Goal: Task Accomplishment & Management: Use online tool/utility

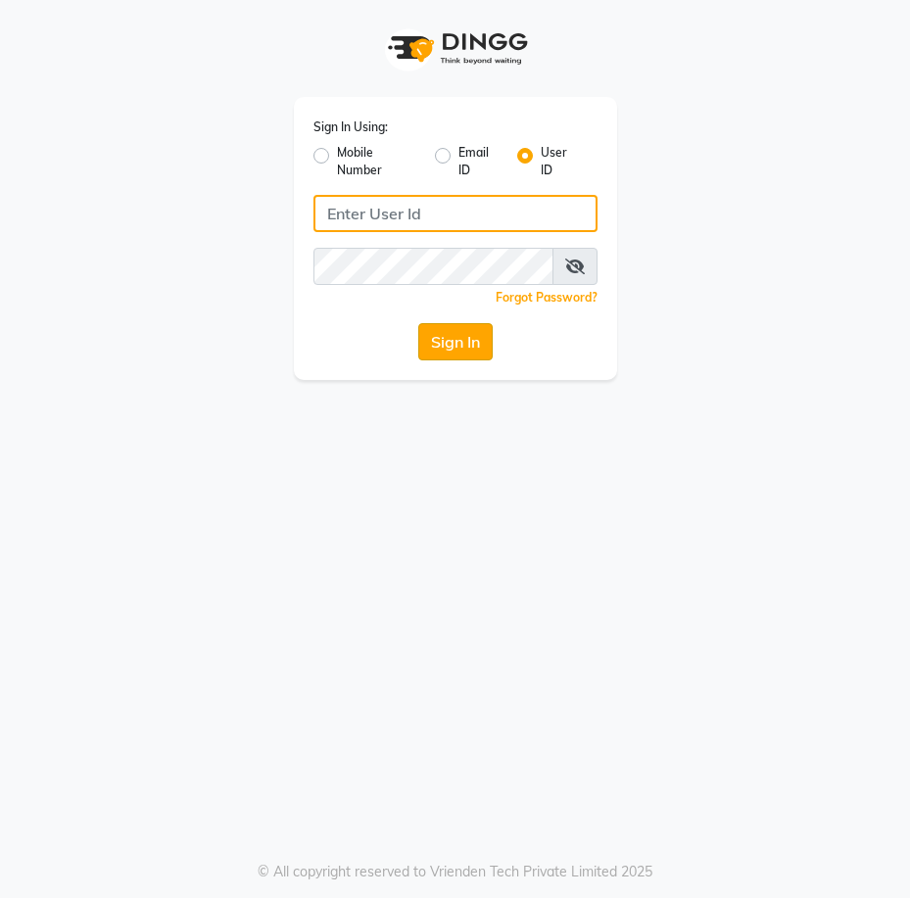
type input "rosh&roys"
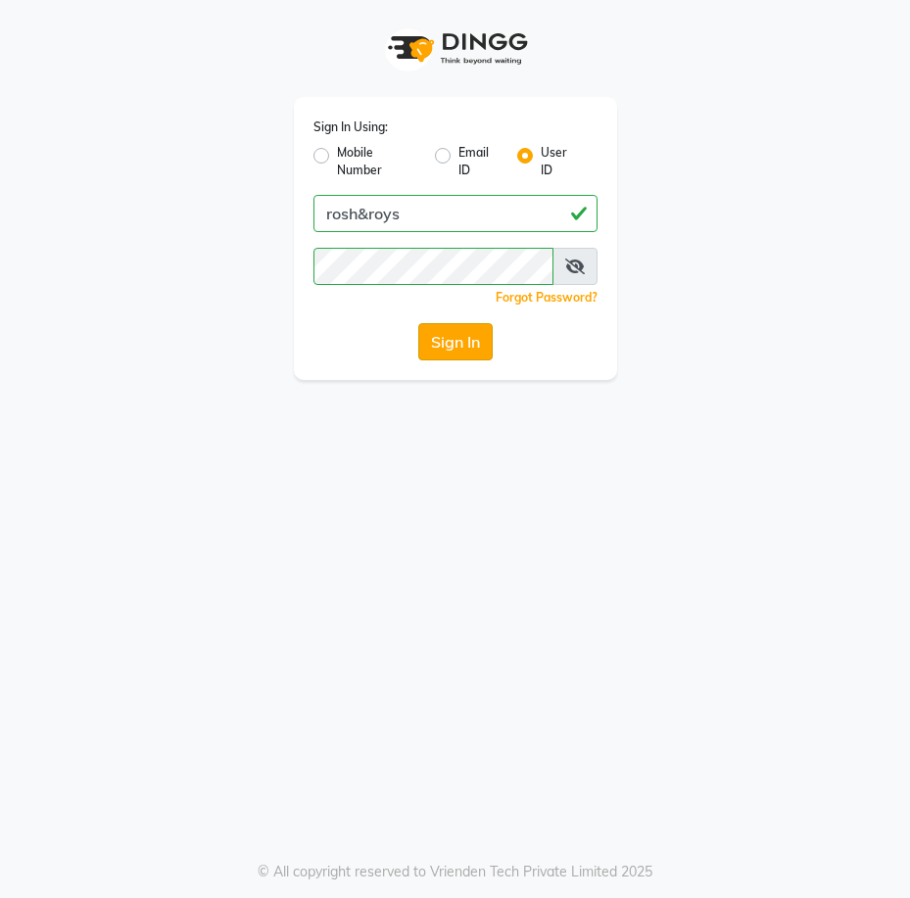
click at [450, 342] on button "Sign In" at bounding box center [455, 341] width 74 height 37
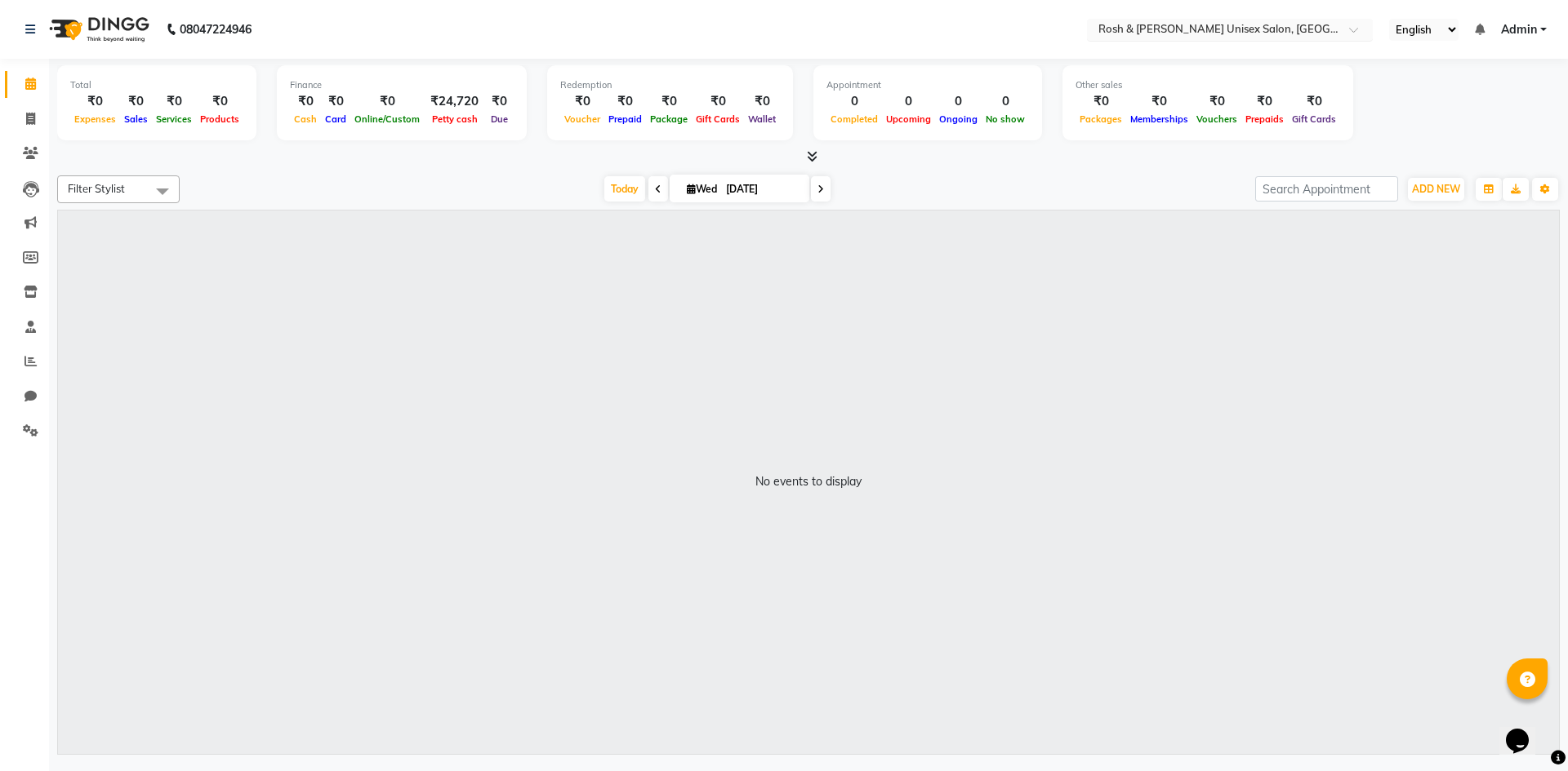
click at [758, 33] on span at bounding box center [1359, 34] width 20 height 17
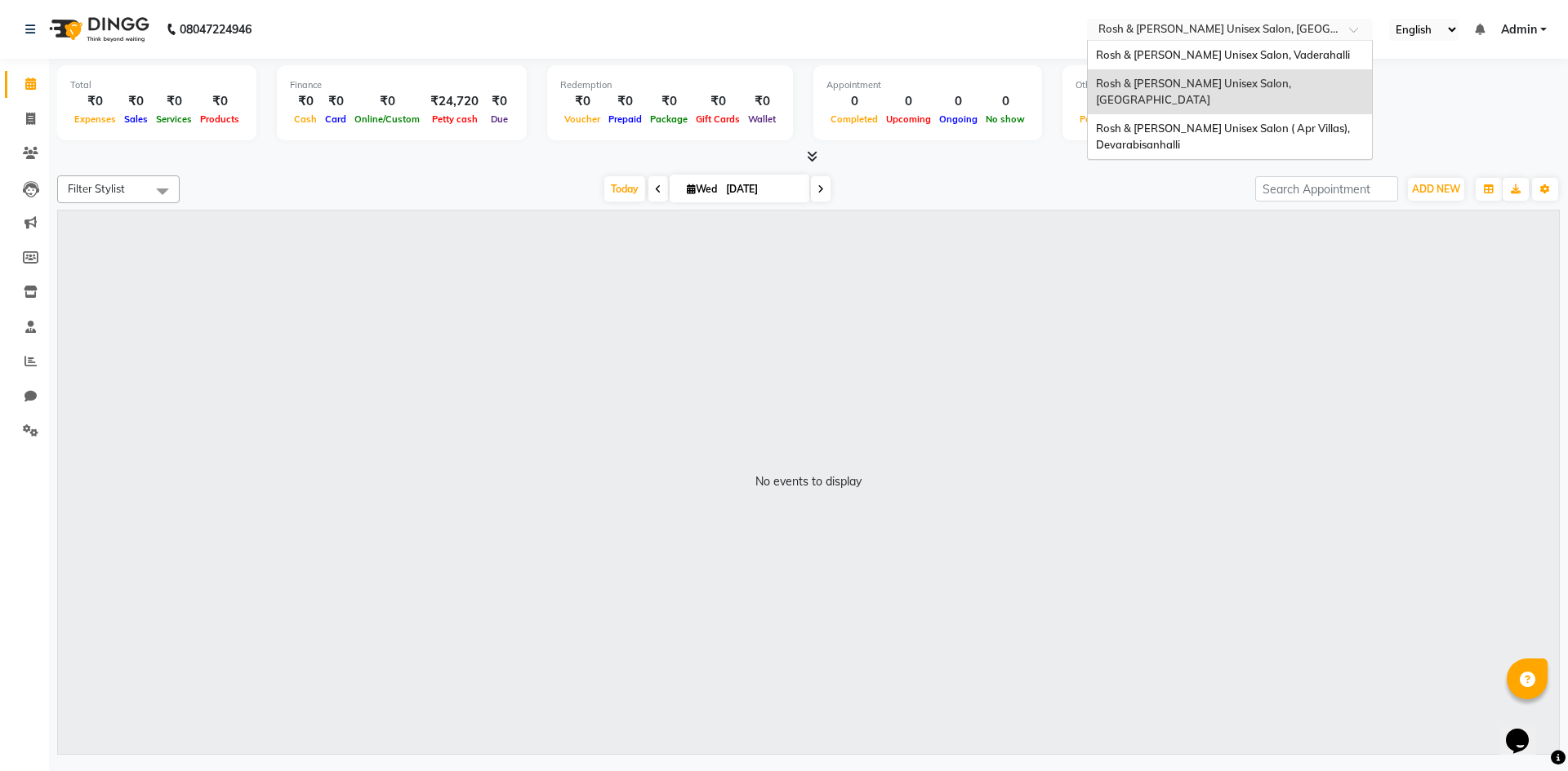
click at [758, 88] on span "Rosh & [PERSON_NAME] Unisex Salon, [GEOGRAPHIC_DATA]" at bounding box center [1194, 91] width 198 height 29
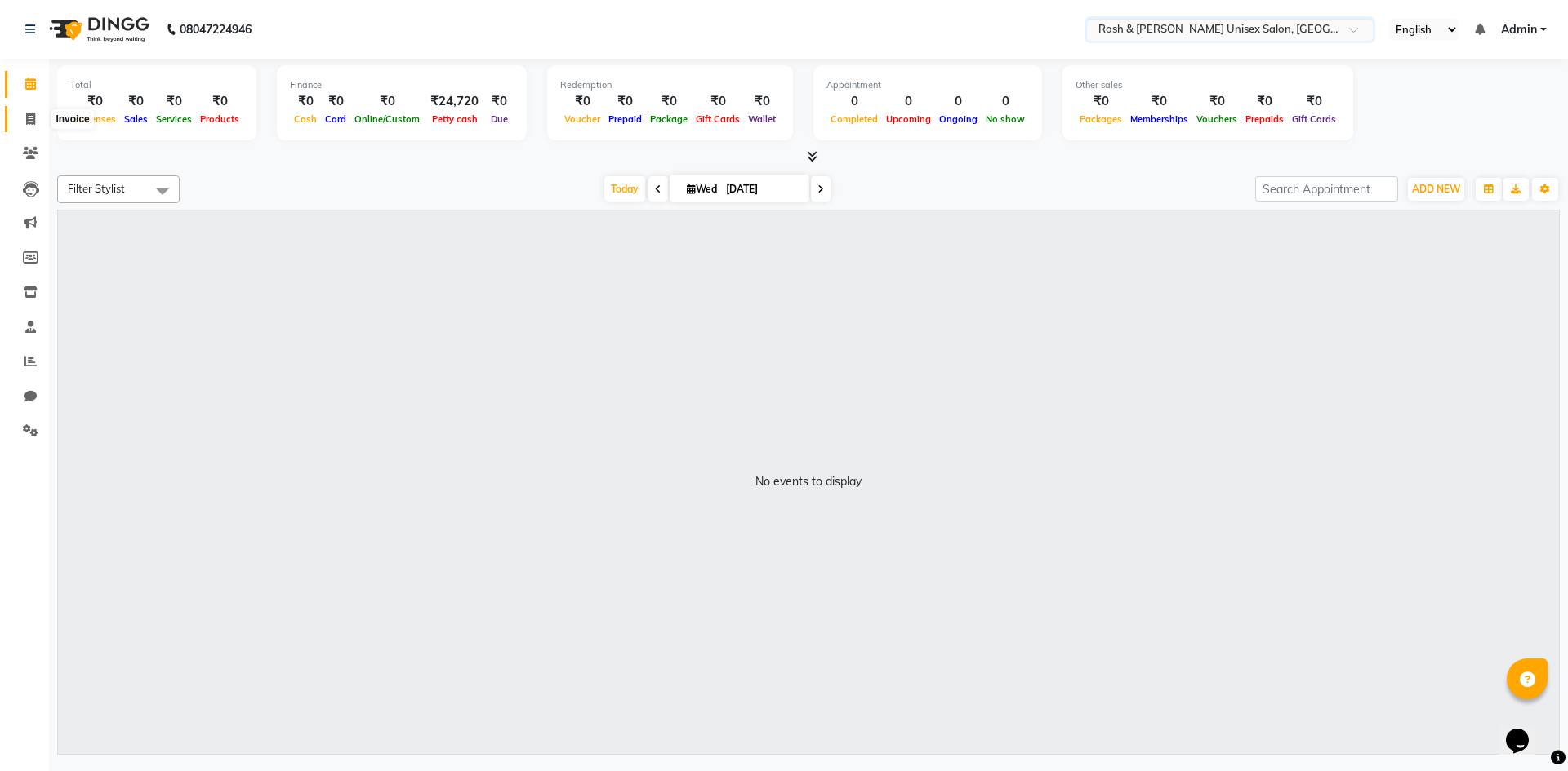
click at [28, 116] on icon at bounding box center [30, 118] width 9 height 13
select select "service"
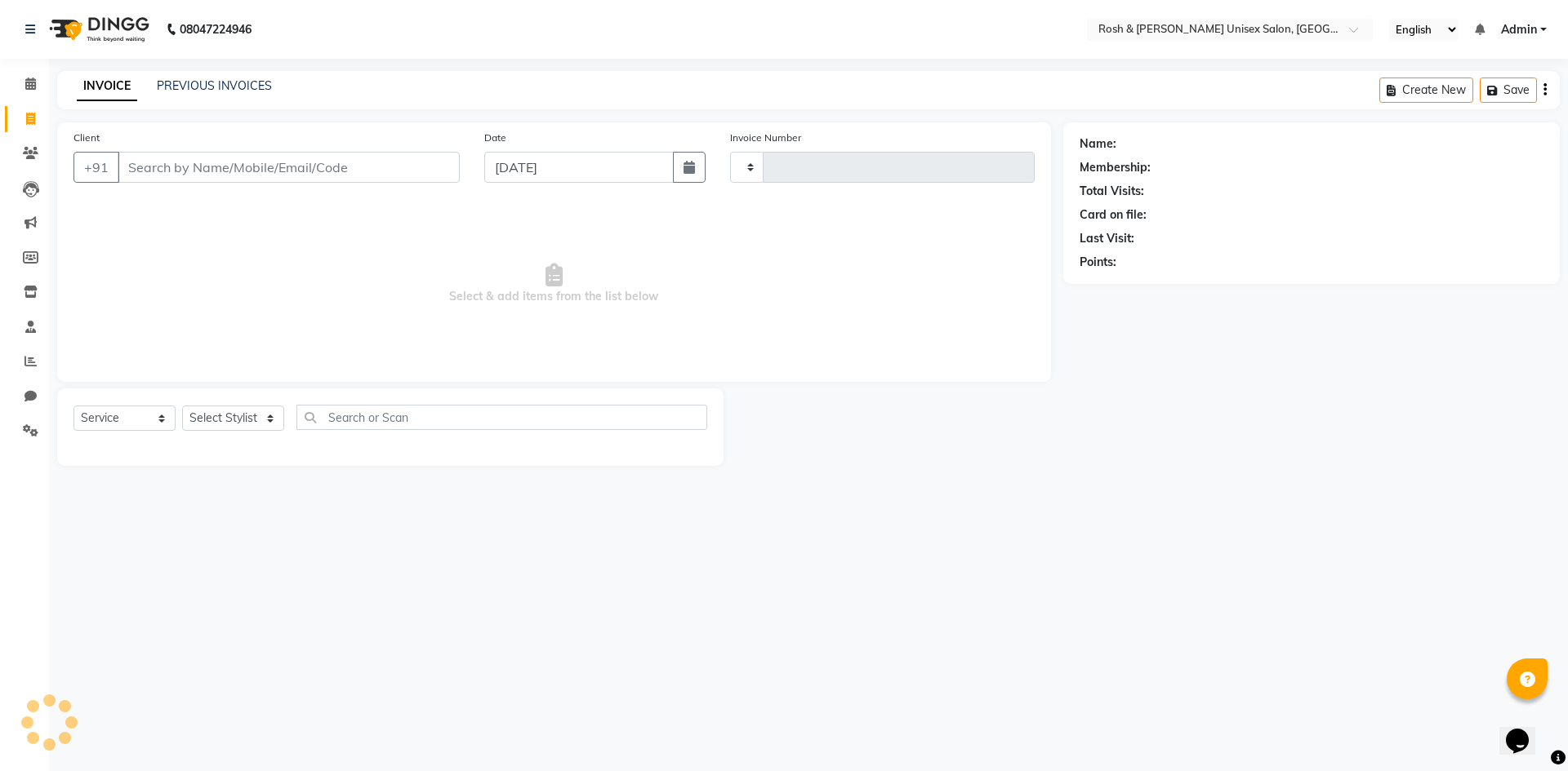
type input "0121"
select select "8757"
click at [203, 83] on link "PREVIOUS INVOICES" at bounding box center [214, 86] width 115 height 15
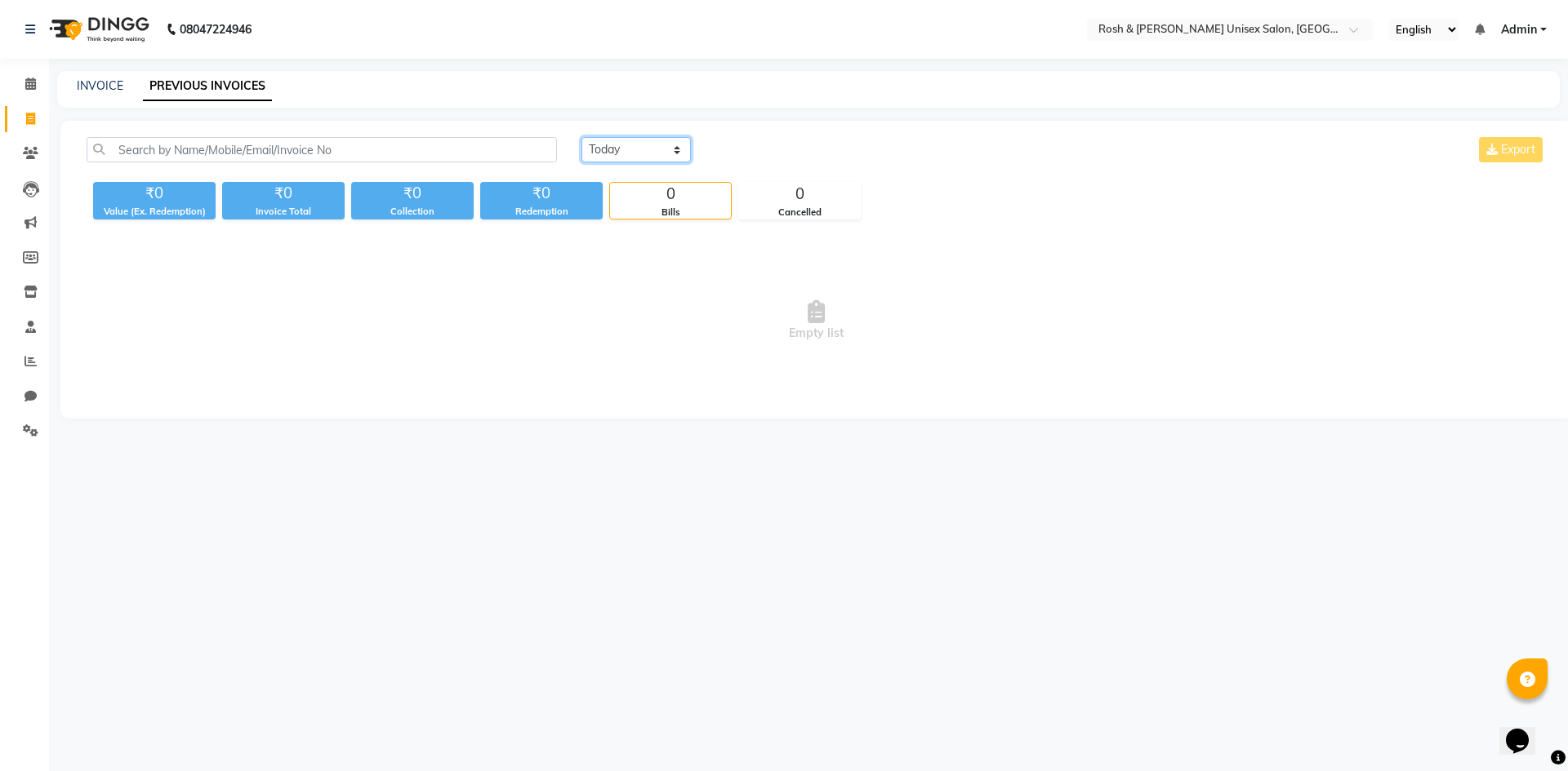
click at [679, 148] on select "[DATE] [DATE] Custom Range" at bounding box center [636, 150] width 109 height 25
select select "[DATE]"
click at [581, 138] on select "[DATE] [DATE] Custom Range" at bounding box center [636, 150] width 109 height 25
